Goal: Transaction & Acquisition: Download file/media

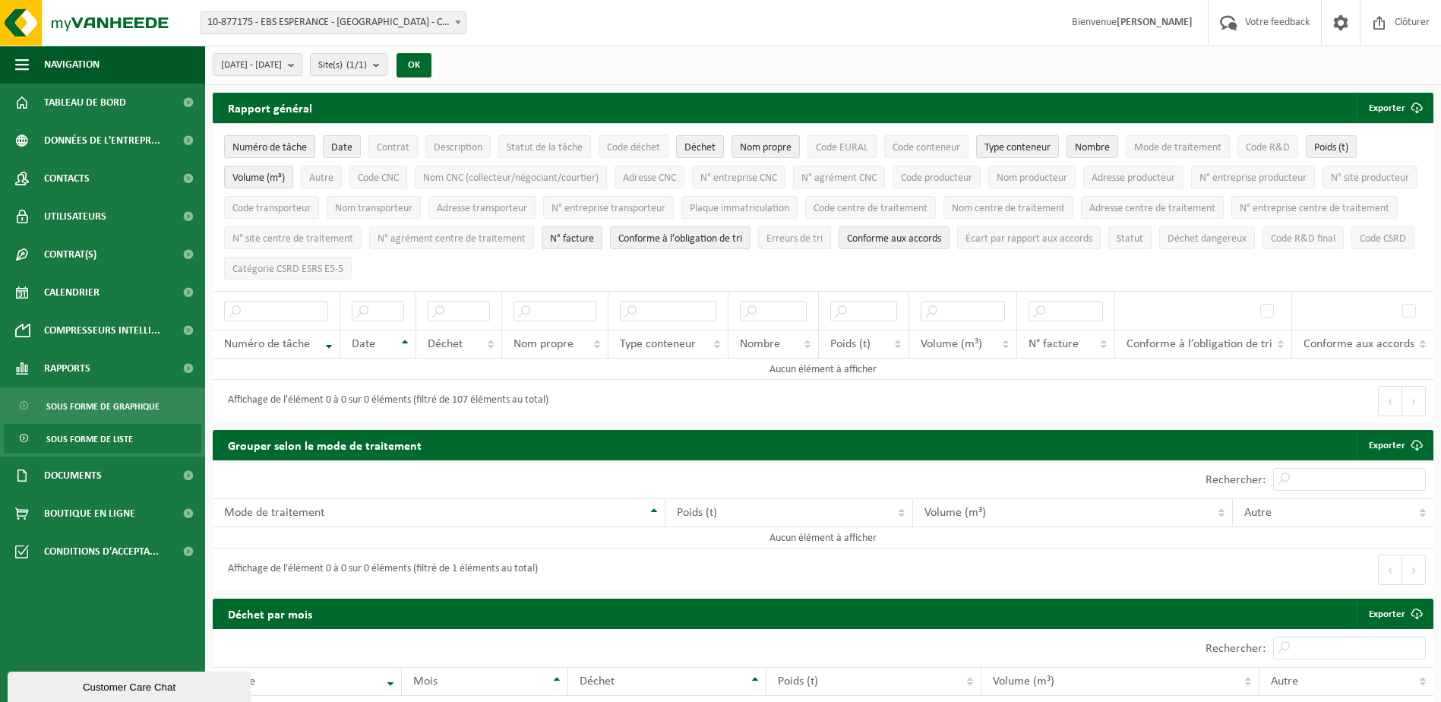
click at [383, 31] on span "10-877175 - EBS ESPERANCE - [GEOGRAPHIC_DATA] - CHANTELOUP LES VIGNES" at bounding box center [333, 22] width 264 height 21
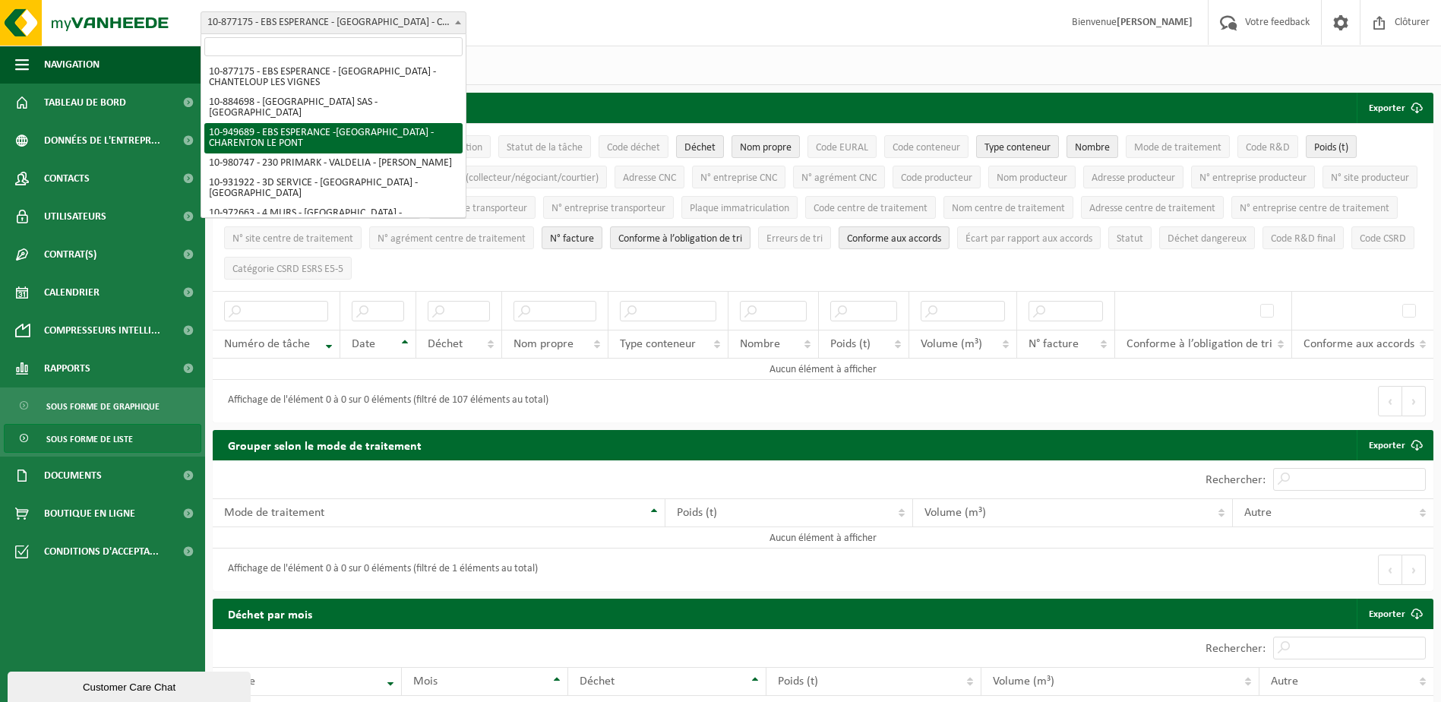
scroll to position [50, 0]
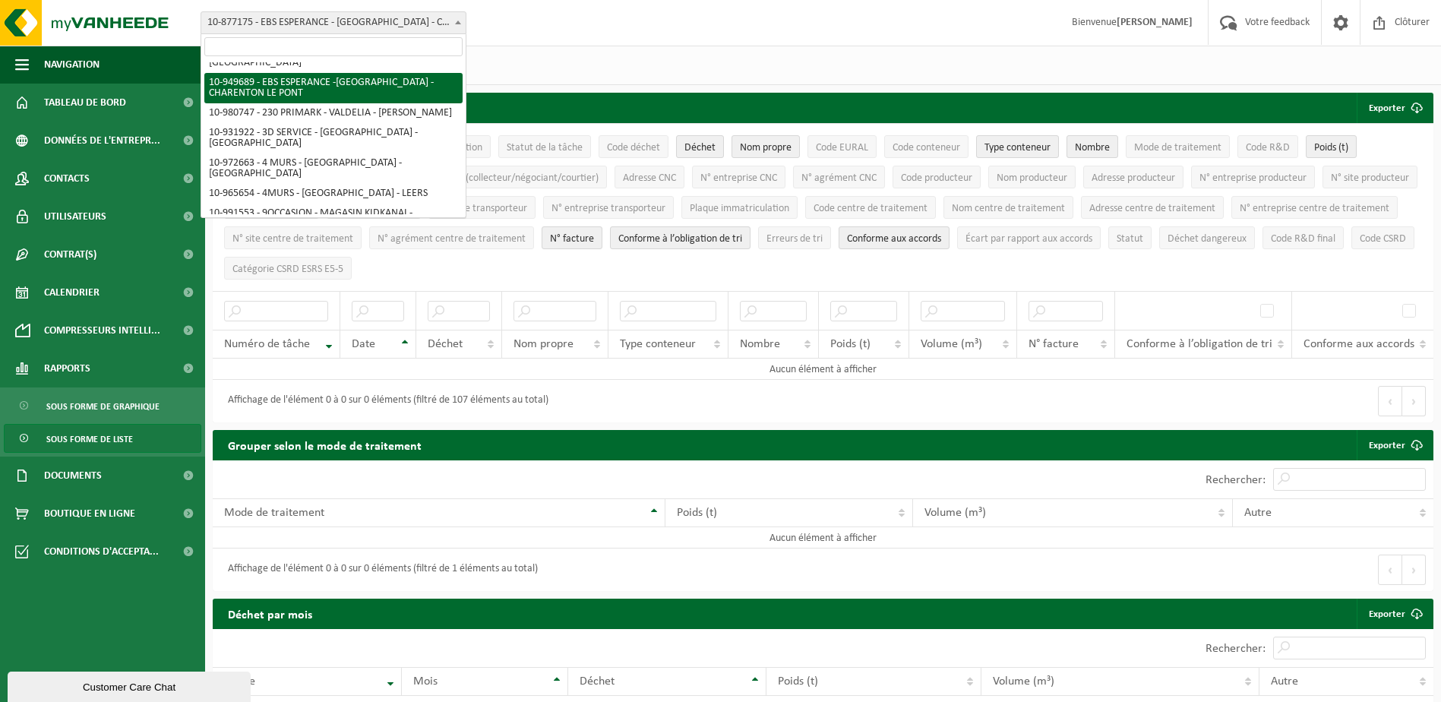
select select "161497"
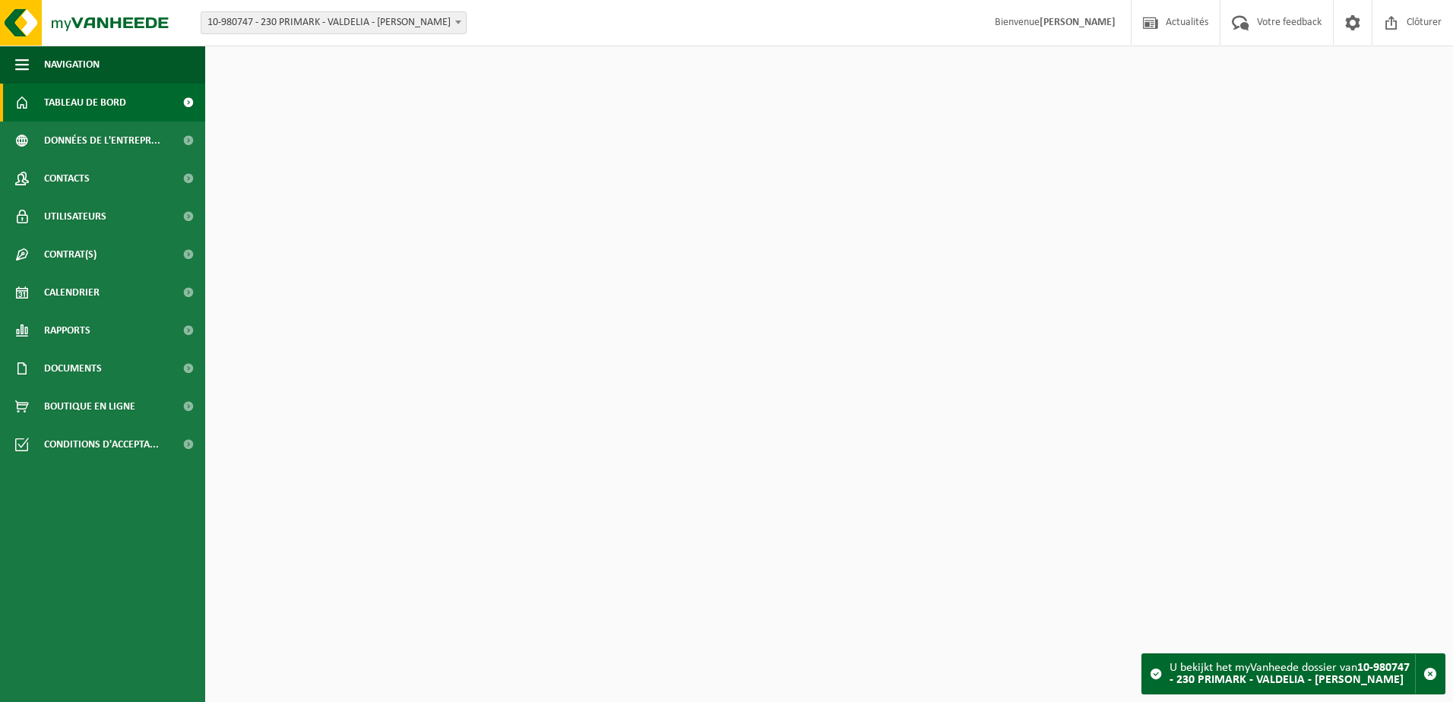
click at [451, 29] on span at bounding box center [458, 22] width 15 height 20
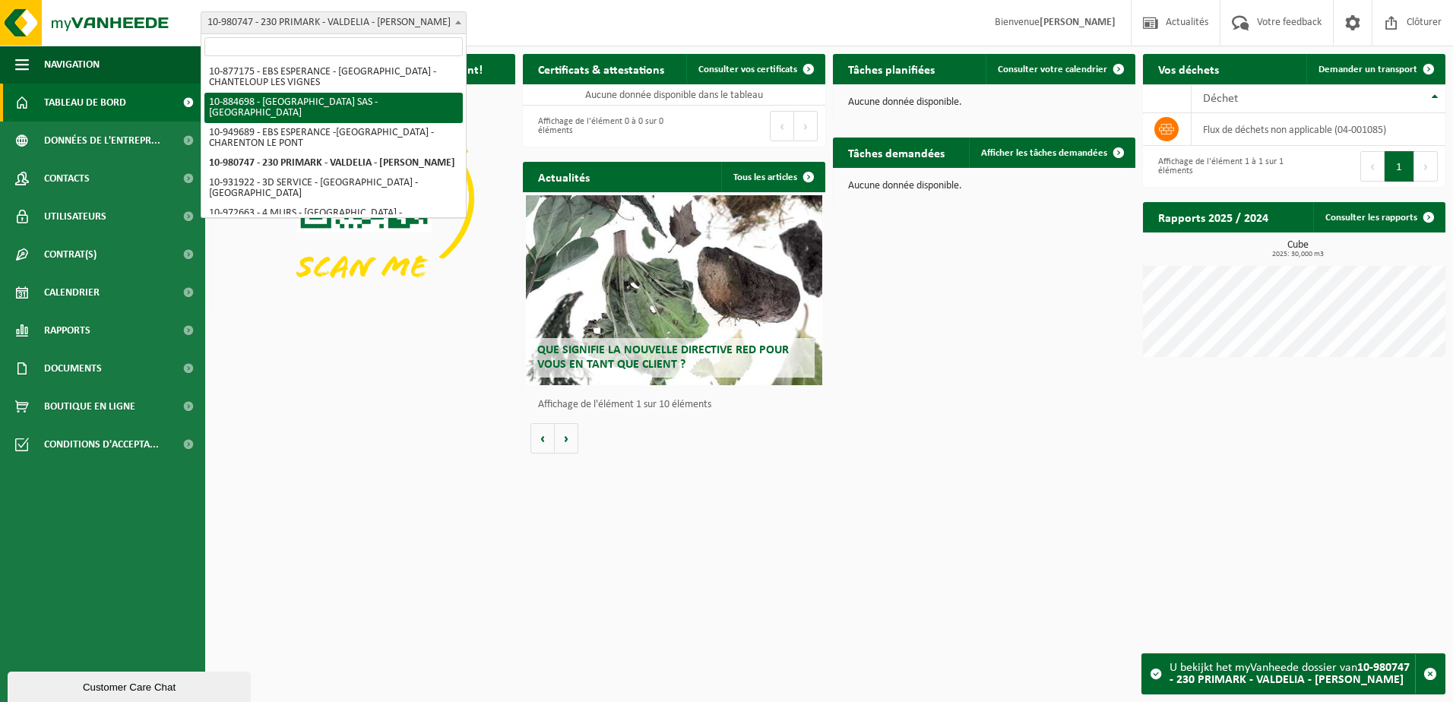
select select "111989"
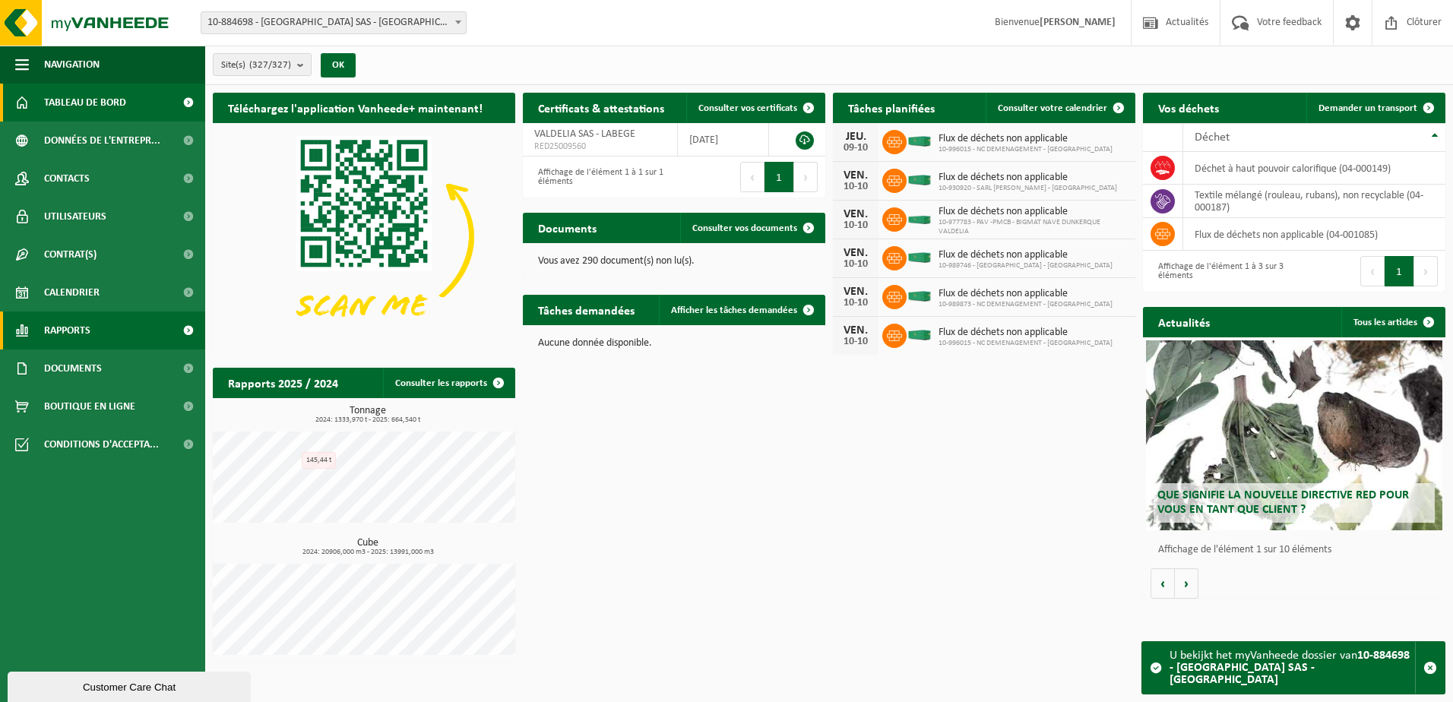
click at [150, 330] on link "Rapports" at bounding box center [102, 331] width 205 height 38
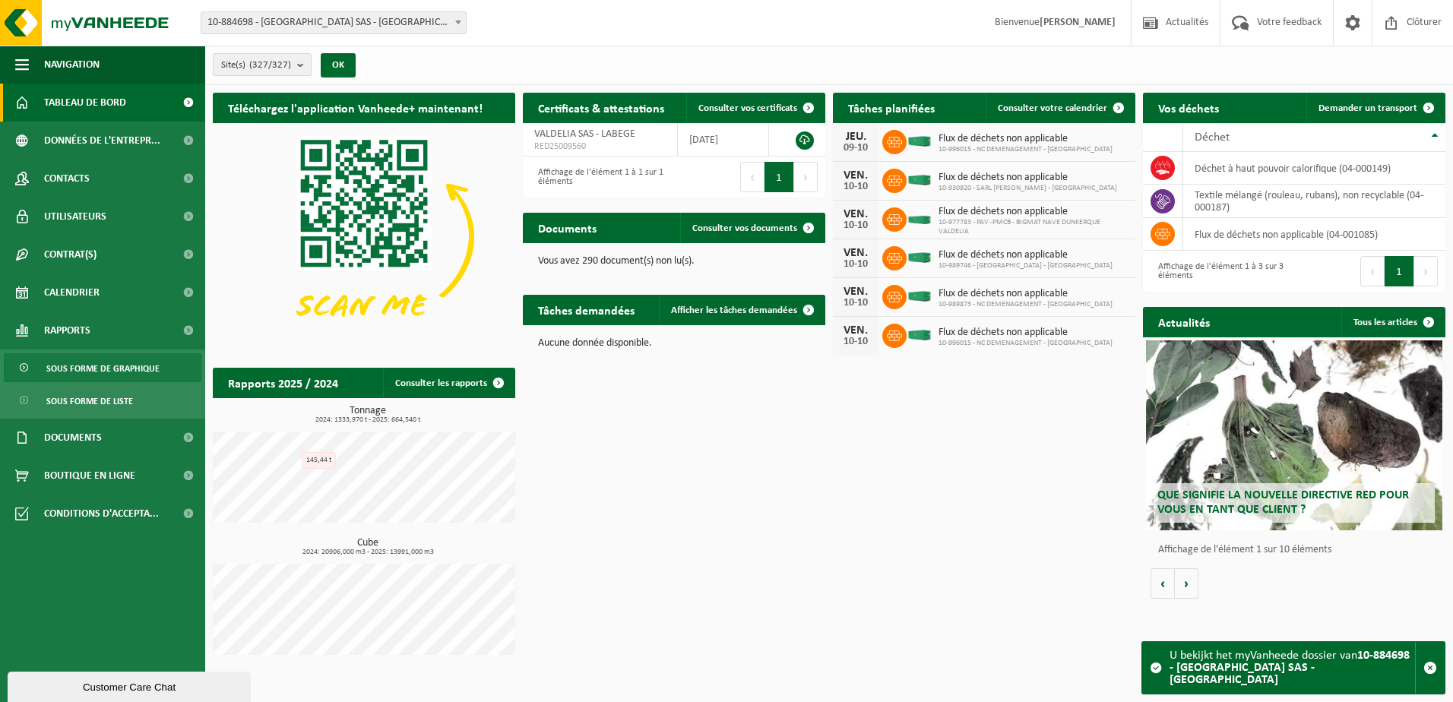
click at [127, 368] on span "Sous forme de graphique" at bounding box center [102, 368] width 113 height 29
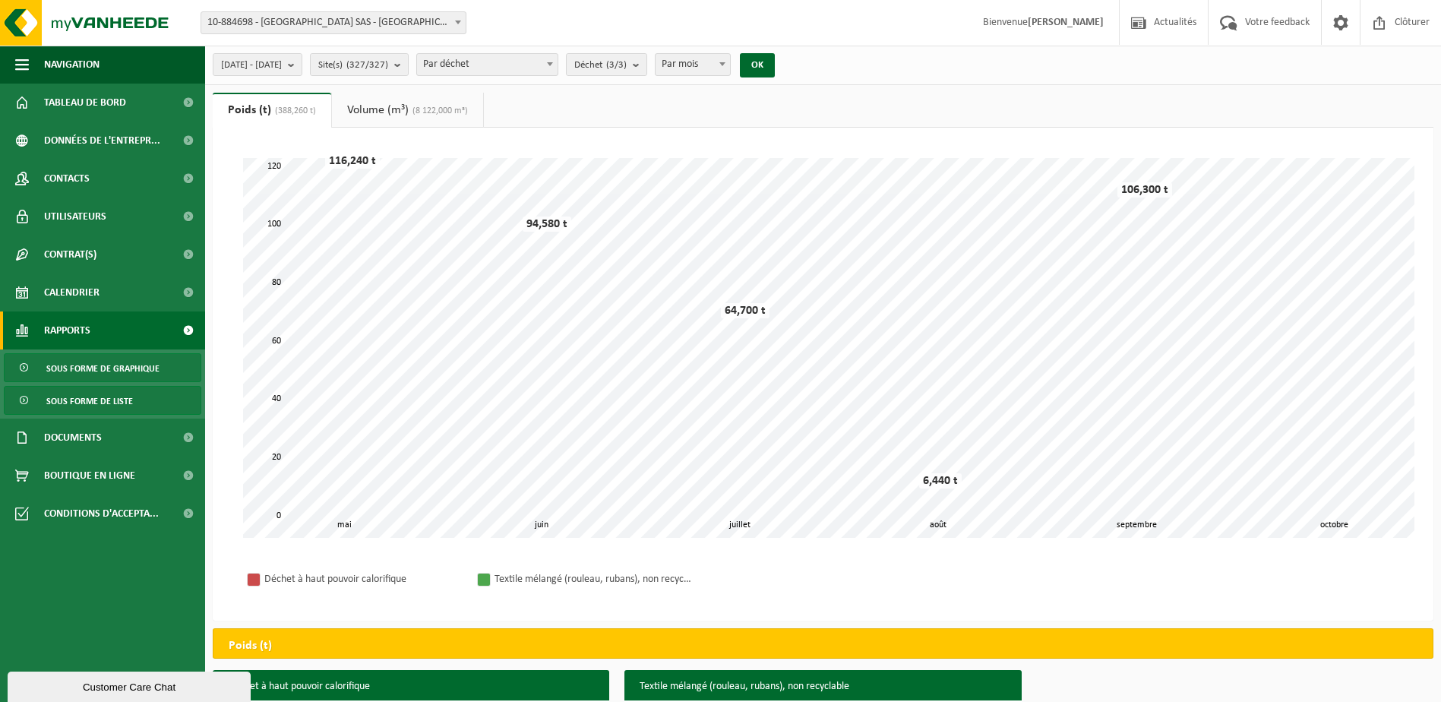
click at [126, 390] on span "Sous forme de liste" at bounding box center [89, 401] width 87 height 29
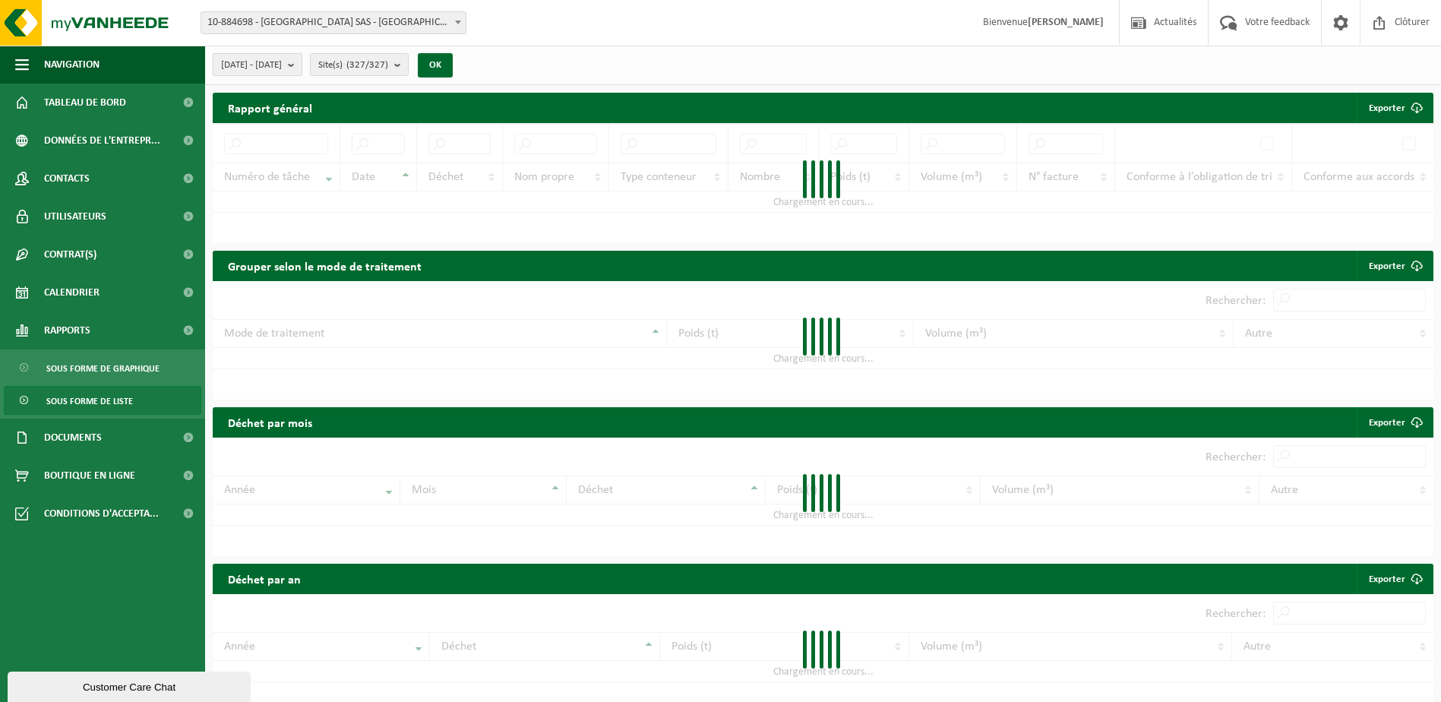
click at [282, 71] on span "2025-05-01 - 2025-10-09" at bounding box center [251, 65] width 61 height 23
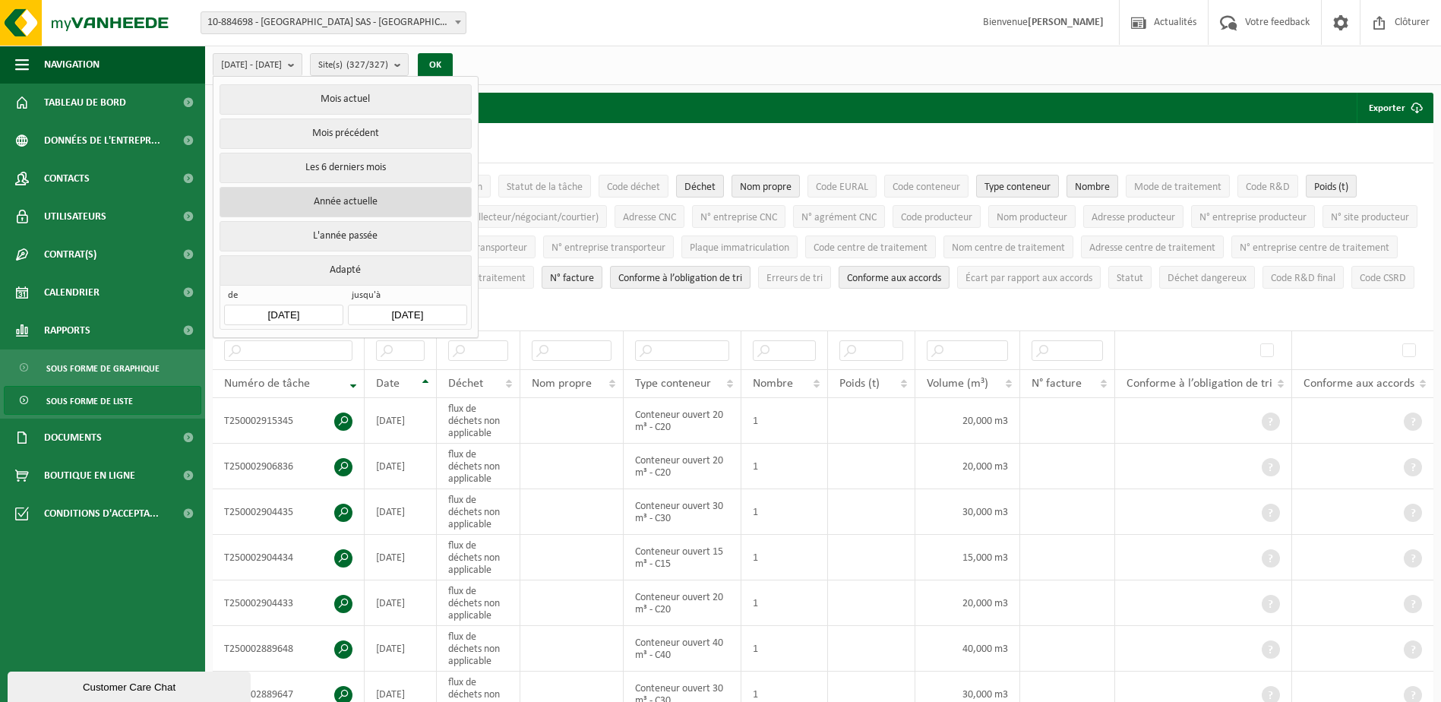
click at [372, 195] on button "Année actuelle" at bounding box center [346, 202] width 252 height 30
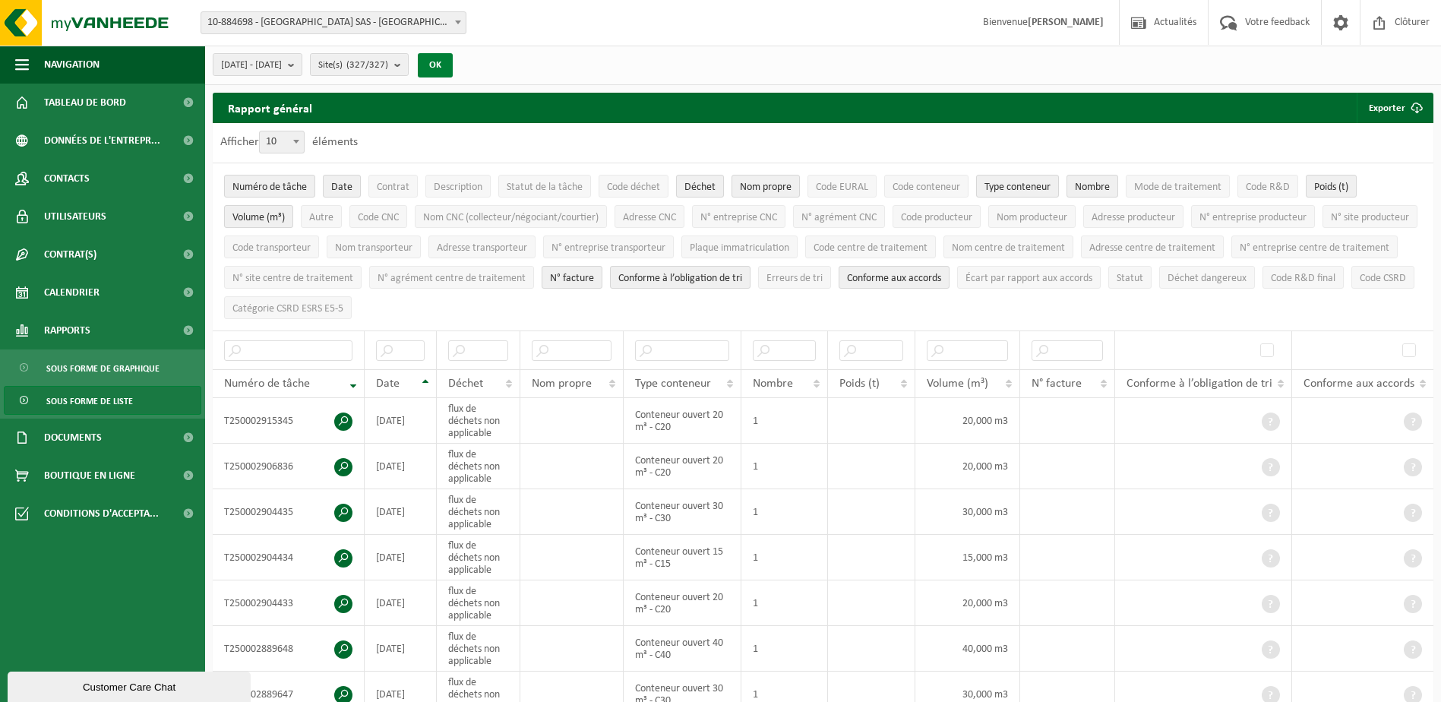
click at [453, 62] on button "OK" at bounding box center [435, 65] width 35 height 24
click at [114, 371] on span "Sous forme de graphique" at bounding box center [102, 368] width 113 height 29
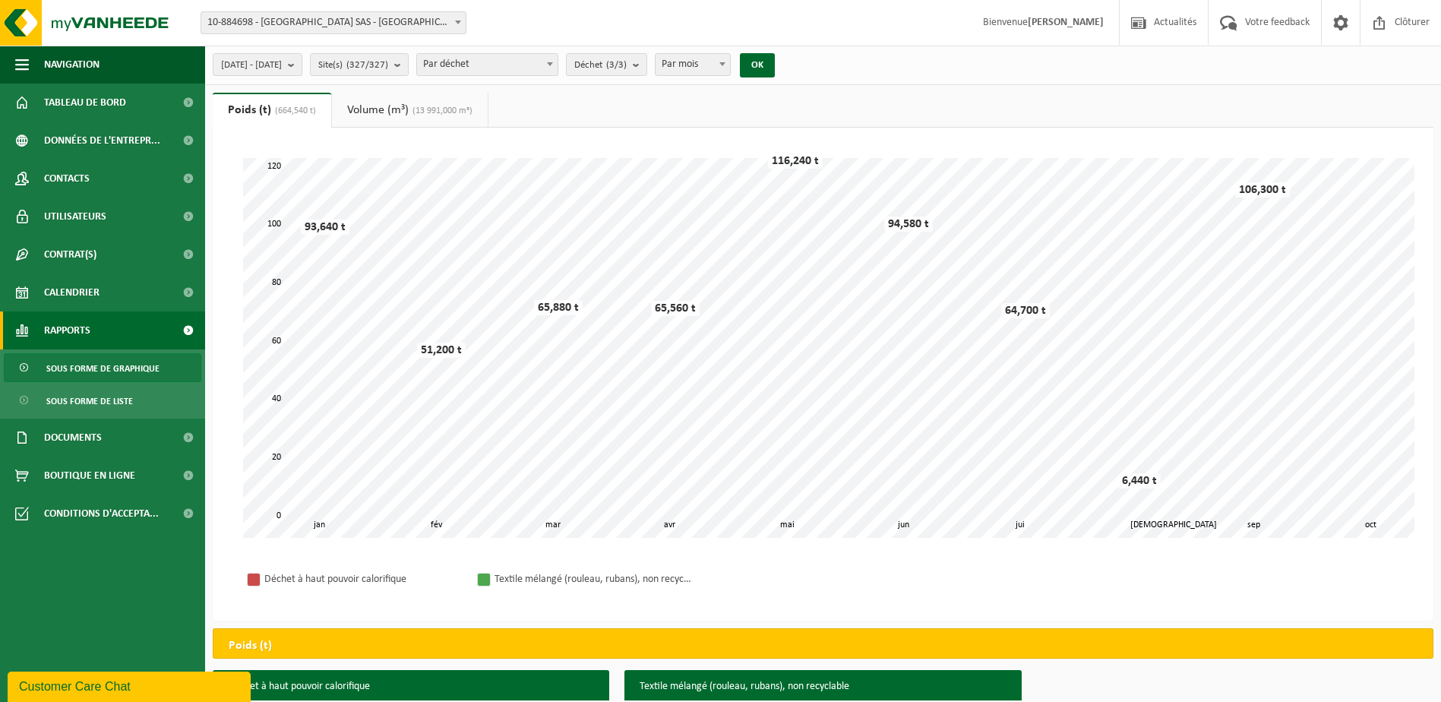
click at [422, 106] on span "(13 991,000 m³)" at bounding box center [441, 110] width 64 height 9
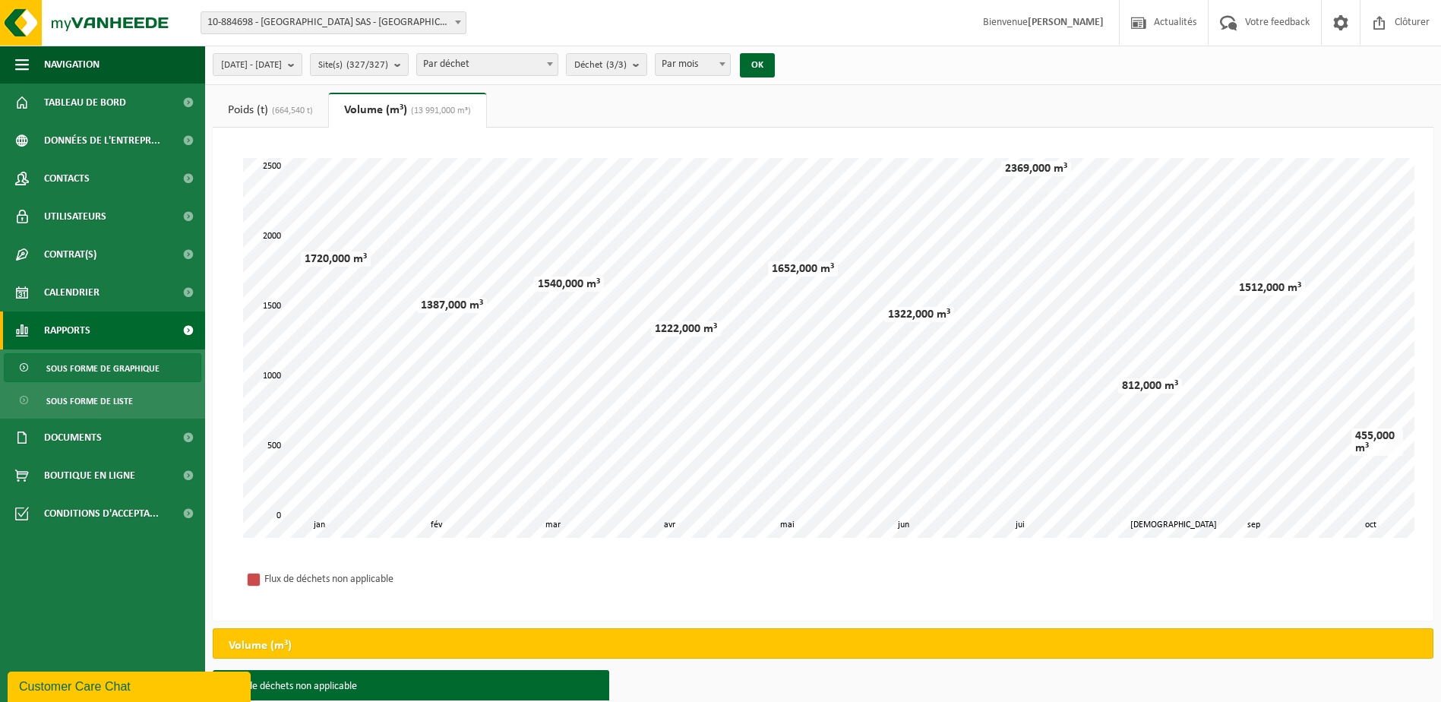
click at [287, 107] on span "(664,540 t)" at bounding box center [290, 110] width 45 height 9
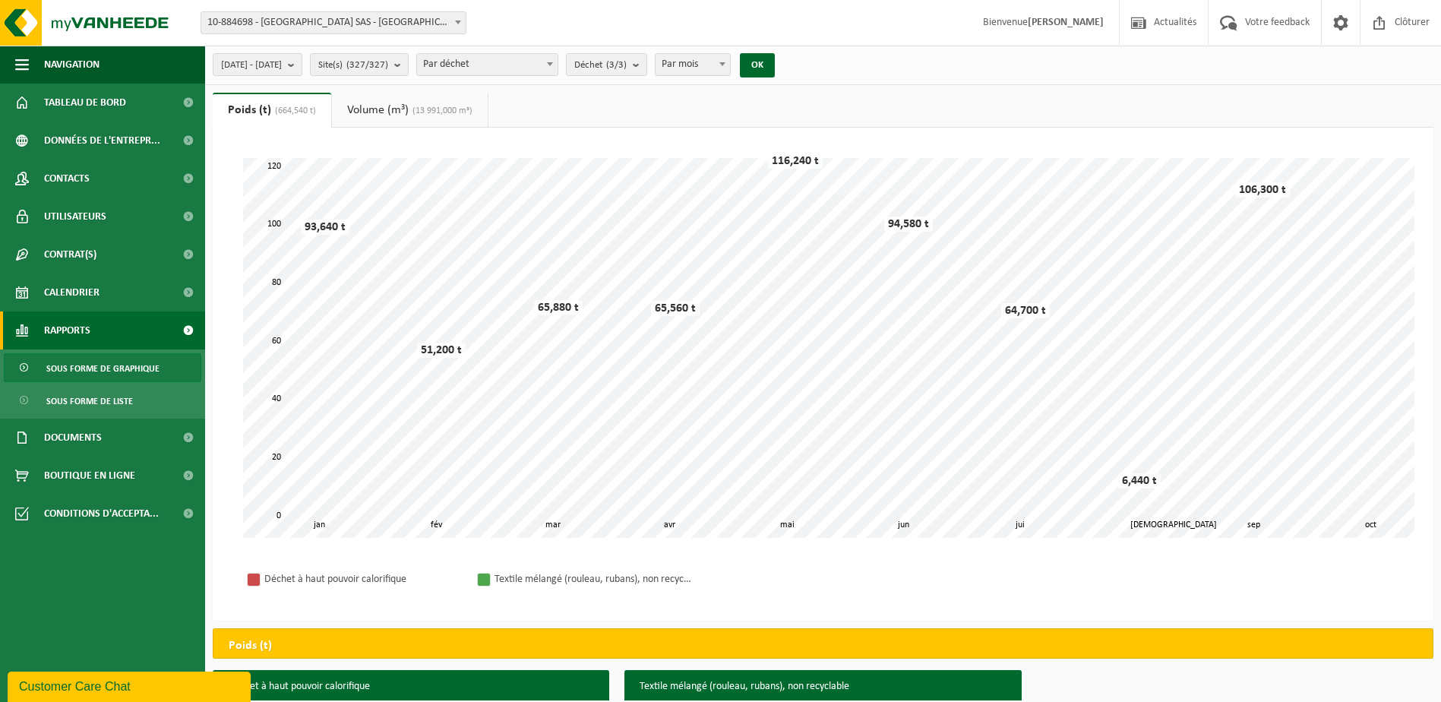
click at [138, 369] on span "Sous forme de graphique" at bounding box center [102, 368] width 113 height 29
click at [133, 405] on link "Sous forme de liste" at bounding box center [103, 400] width 198 height 29
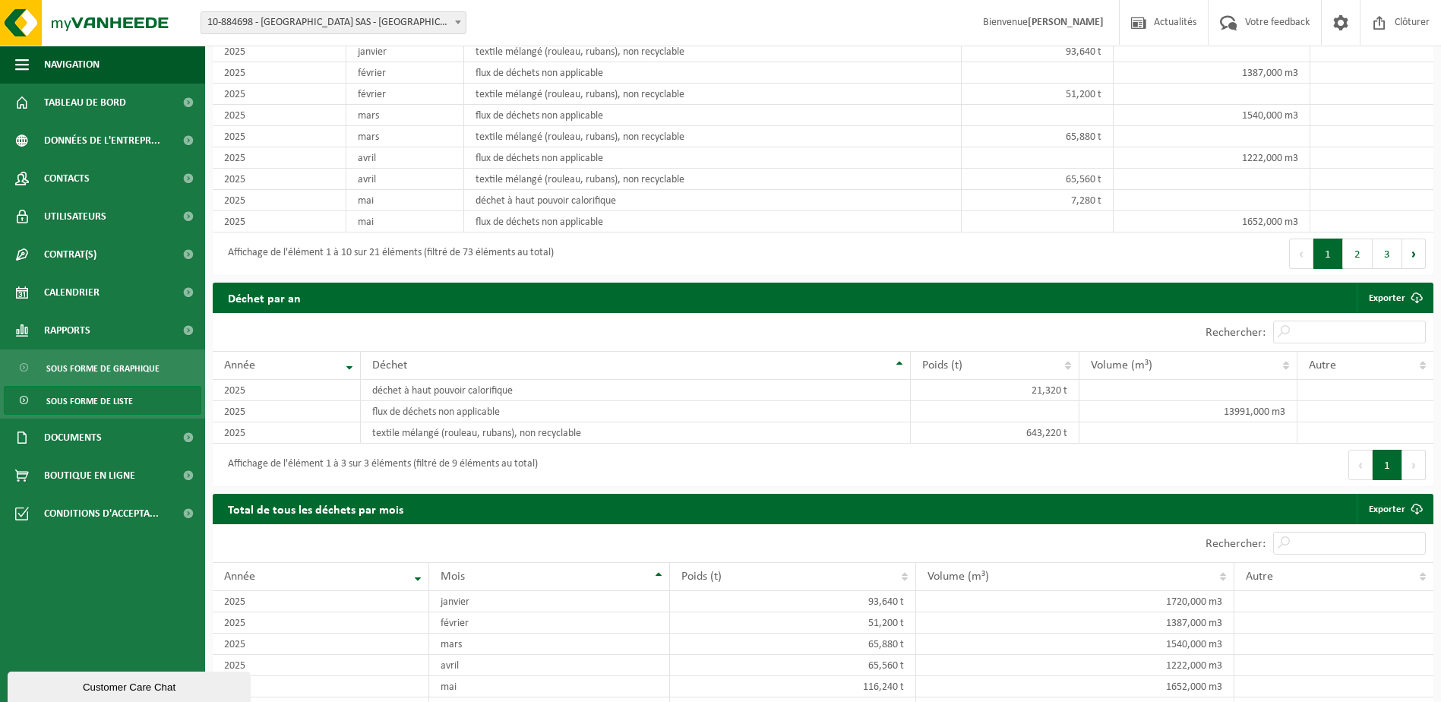
scroll to position [1363, 0]
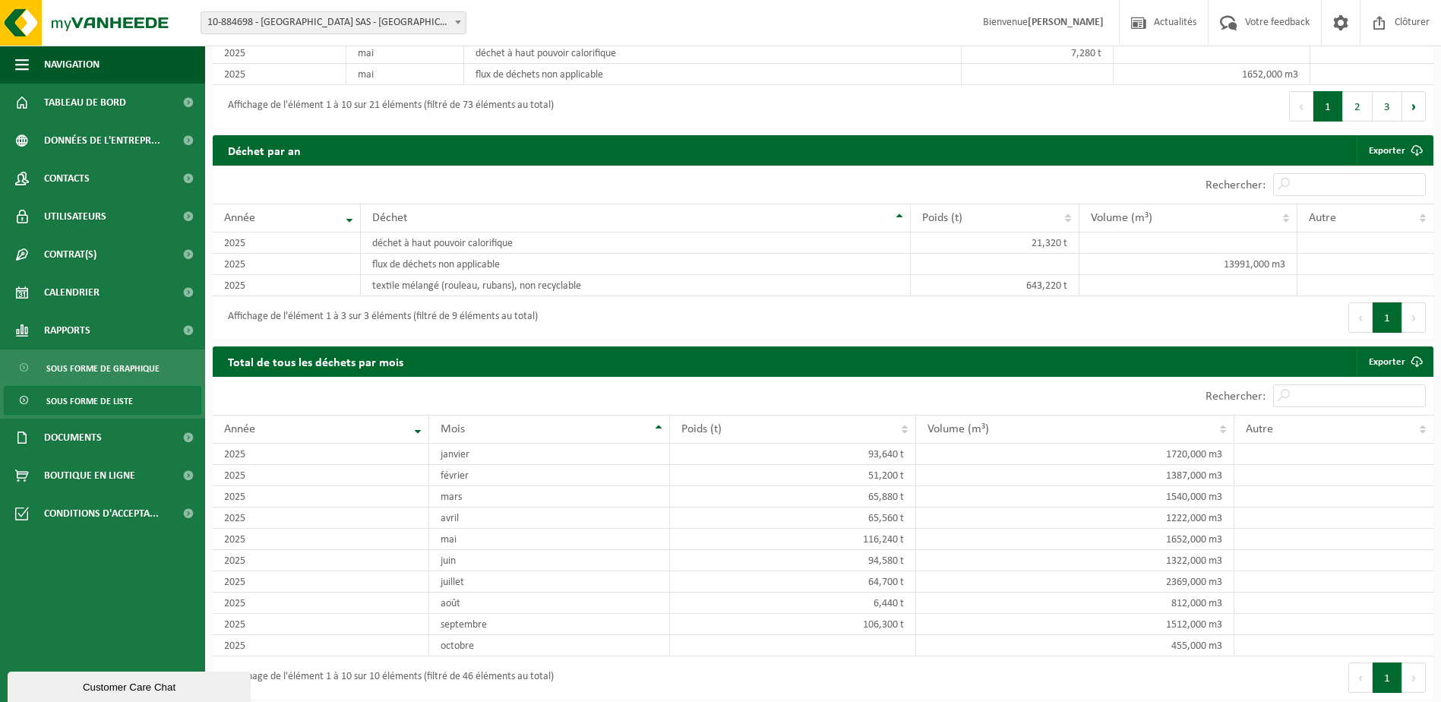
click at [616, 675] on div "Affichage de l'élément 1 à 10 sur 10 éléments (filtré de 46 éléments au total)" at bounding box center [518, 677] width 611 height 43
click at [583, 329] on div "Affichage de l'élément 1 à 3 sur 3 éléments (filtré de 9 éléments au total)" at bounding box center [518, 317] width 611 height 43
drag, startPoint x: 548, startPoint y: 317, endPoint x: 238, endPoint y: 318, distance: 310.0
click at [238, 318] on div "Affichage de l'élément 1 à 3 sur 3 éléments (filtré de 9 éléments au total)" at bounding box center [518, 317] width 611 height 43
drag, startPoint x: 238, startPoint y: 318, endPoint x: 704, endPoint y: 308, distance: 465.9
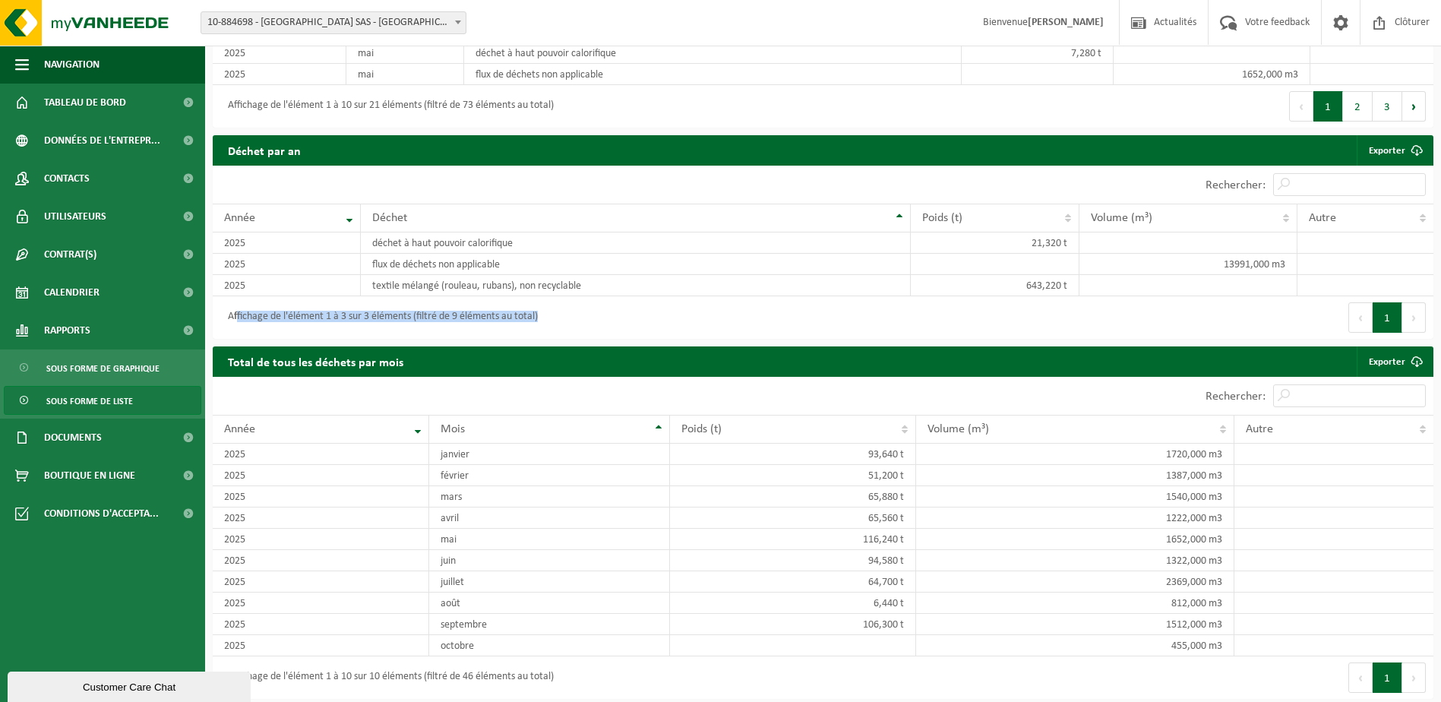
click at [704, 308] on div "Affichage de l'élément 1 à 3 sur 3 éléments (filtré de 9 éléments au total)" at bounding box center [518, 317] width 611 height 43
click at [579, 311] on div "Affichage de l'élément 1 à 3 sur 3 éléments (filtré de 9 éléments au total)" at bounding box center [518, 317] width 611 height 43
click at [1396, 356] on link "Exporter" at bounding box center [1394, 361] width 75 height 30
